Goal: Navigation & Orientation: Understand site structure

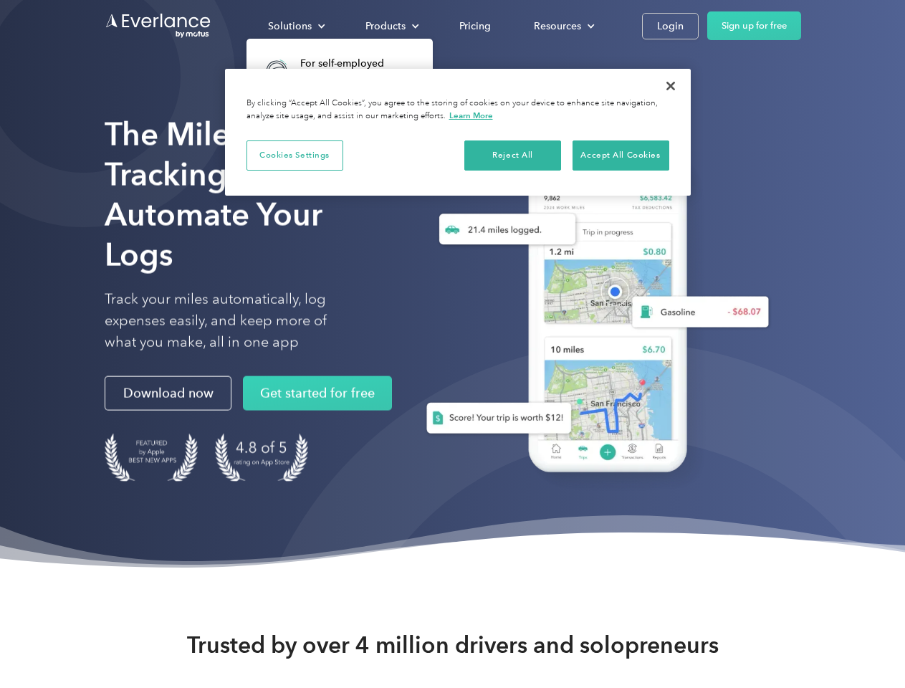
click at [296, 26] on div "Solutions" at bounding box center [290, 26] width 44 height 18
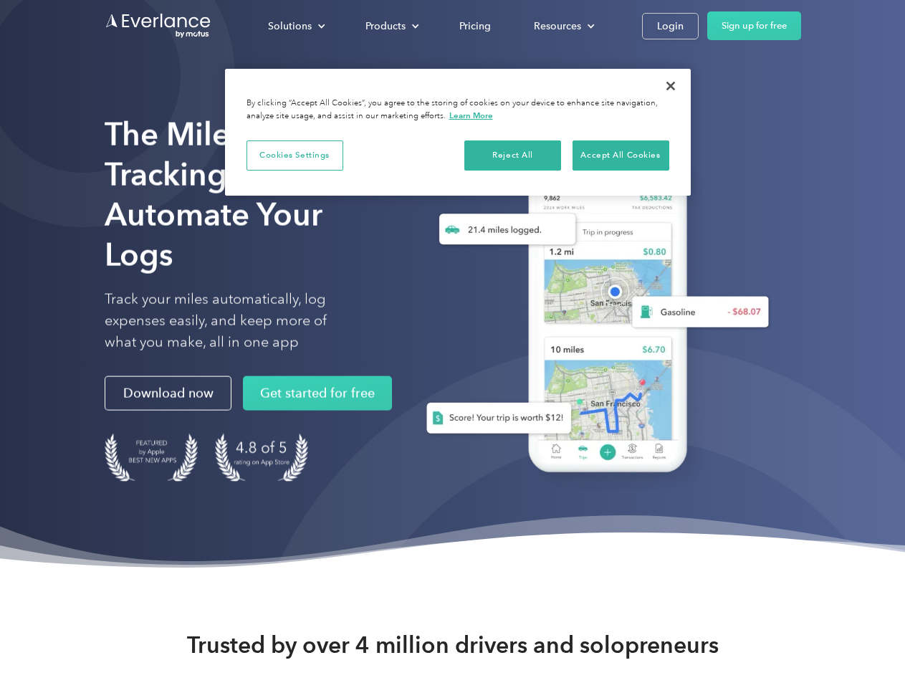
click at [390, 26] on div "Products" at bounding box center [385, 26] width 40 height 18
click at [562, 26] on div "Resources" at bounding box center [557, 26] width 47 height 18
click at [294, 155] on button "Cookies Settings" at bounding box center [294, 155] width 97 height 30
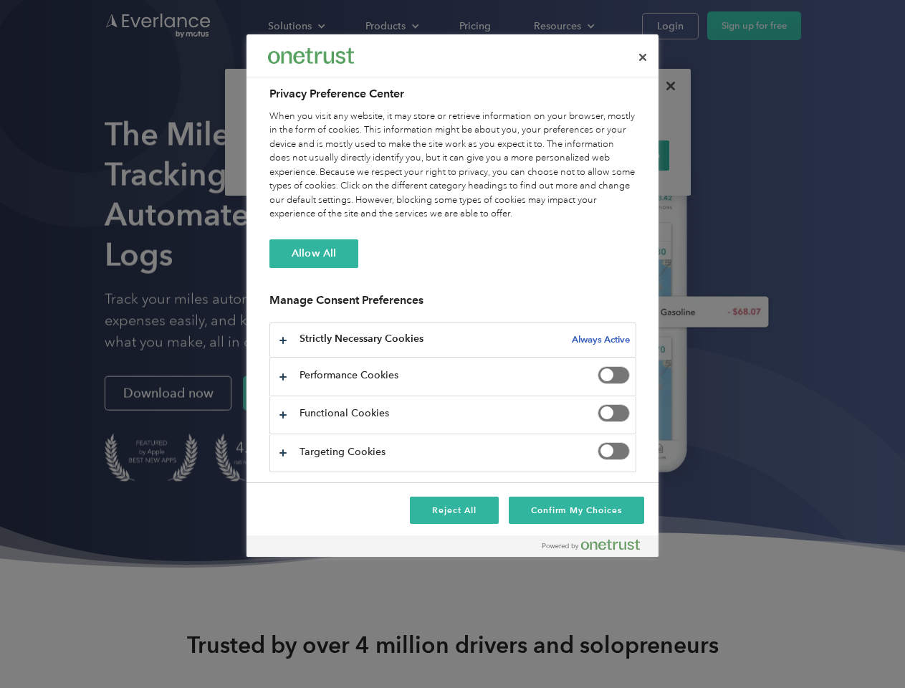
click at [513, 155] on div "When you visit any website, it may store or retrieve information on your browse…" at bounding box center [452, 166] width 367 height 112
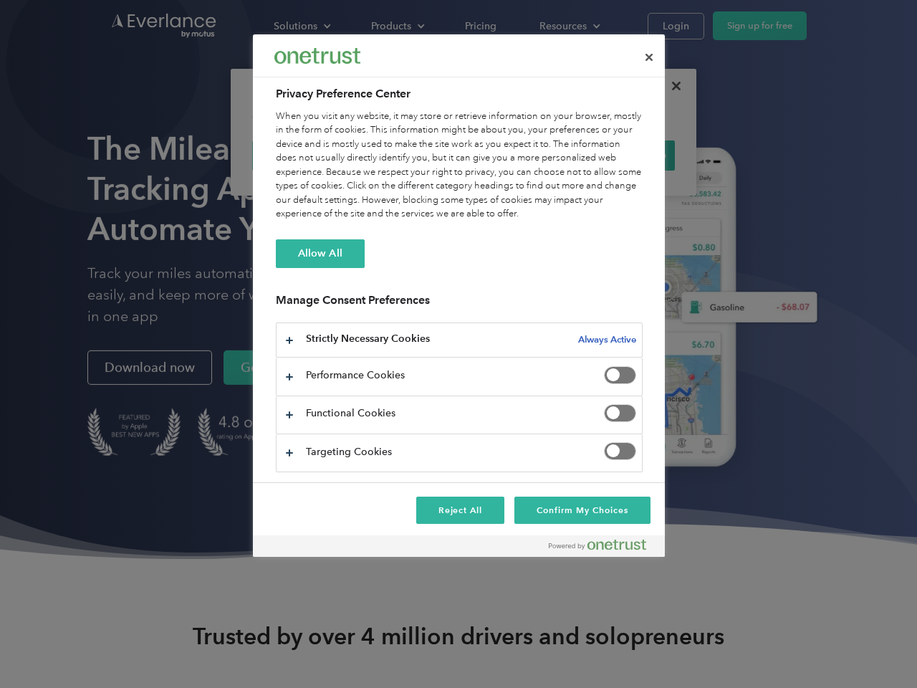
click at [620, 155] on div "When you visit any website, it may store or retrieve information on your browse…" at bounding box center [459, 166] width 367 height 112
click at [670, 86] on div at bounding box center [458, 344] width 917 height 688
